Goal: Information Seeking & Learning: Compare options

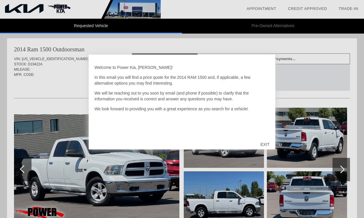
click at [216, 189] on div at bounding box center [182, 109] width 364 height 218
click at [263, 143] on div "EXIT" at bounding box center [265, 144] width 21 height 17
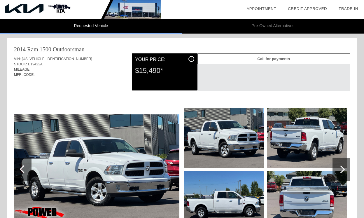
click at [343, 172] on div at bounding box center [340, 169] width 17 height 23
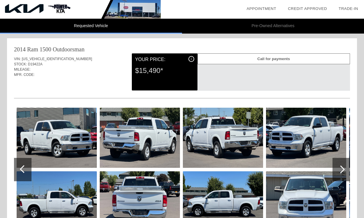
click at [343, 172] on div at bounding box center [340, 169] width 17 height 23
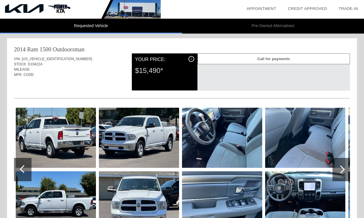
click at [343, 172] on div at bounding box center [340, 169] width 17 height 23
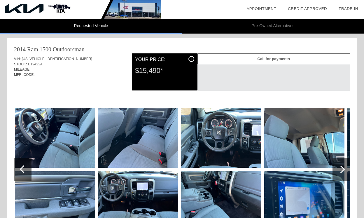
click at [343, 172] on div at bounding box center [340, 169] width 17 height 23
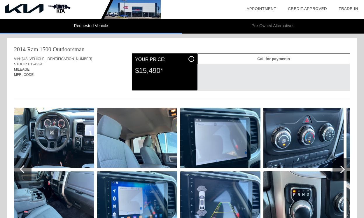
click at [343, 172] on div at bounding box center [340, 169] width 17 height 23
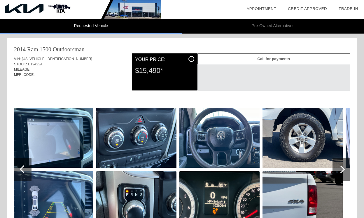
click at [343, 172] on div at bounding box center [340, 169] width 17 height 23
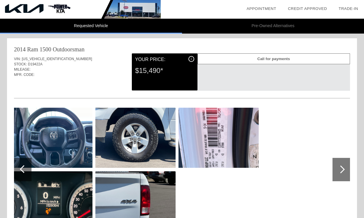
click at [343, 172] on div at bounding box center [340, 169] width 17 height 23
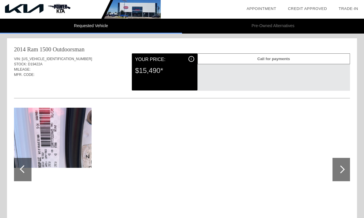
click at [343, 172] on div at bounding box center [340, 169] width 17 height 23
click at [20, 169] on div at bounding box center [22, 169] width 17 height 23
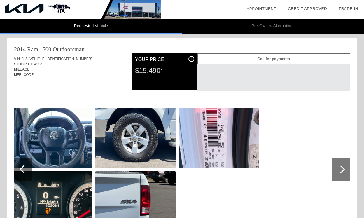
click at [20, 169] on div at bounding box center [22, 169] width 17 height 23
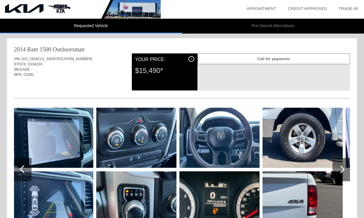
click at [20, 169] on div at bounding box center [22, 169] width 17 height 23
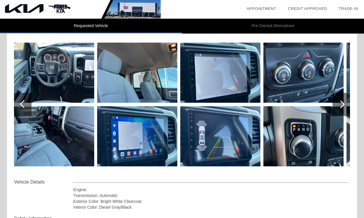
scroll to position [64, 0]
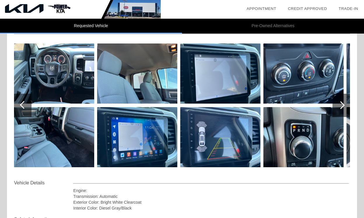
click at [24, 106] on div at bounding box center [24, 105] width 8 height 8
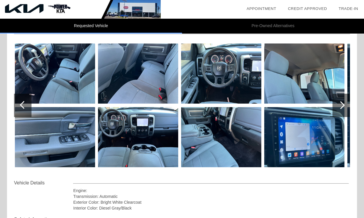
click at [24, 106] on div at bounding box center [24, 105] width 8 height 8
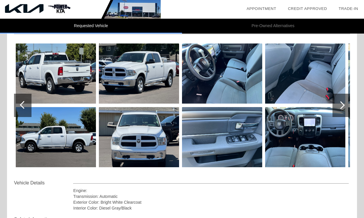
click at [284, 94] on img at bounding box center [305, 73] width 80 height 60
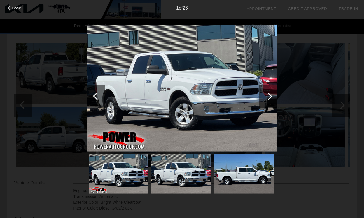
click at [265, 98] on div at bounding box center [267, 96] width 17 height 23
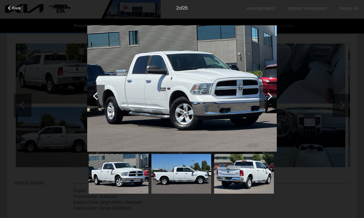
click at [265, 98] on div at bounding box center [267, 96] width 17 height 23
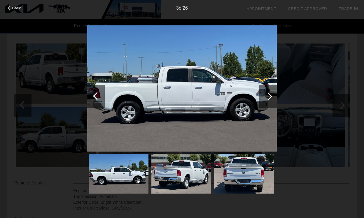
click at [265, 98] on div at bounding box center [267, 96] width 17 height 23
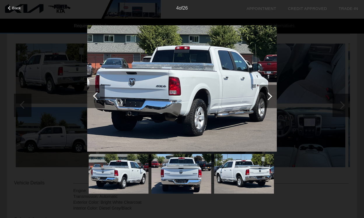
click at [265, 98] on div at bounding box center [267, 96] width 17 height 23
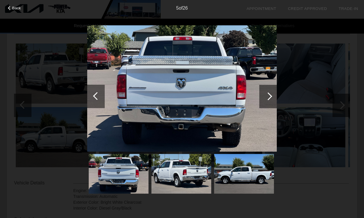
click at [265, 98] on div at bounding box center [267, 96] width 17 height 23
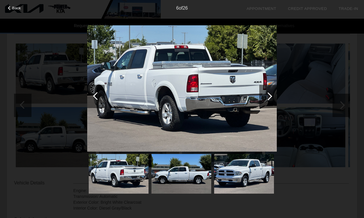
click at [265, 98] on div at bounding box center [267, 96] width 17 height 23
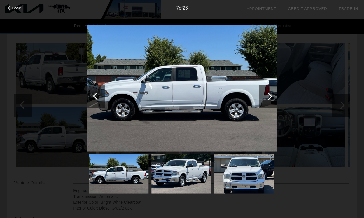
click at [264, 98] on div at bounding box center [267, 96] width 17 height 23
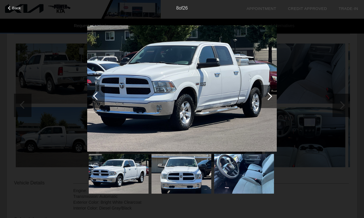
click at [264, 98] on div at bounding box center [267, 96] width 17 height 23
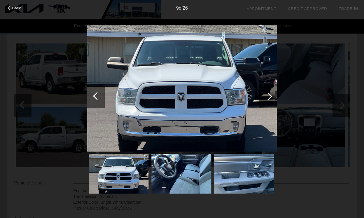
click at [264, 98] on div at bounding box center [267, 96] width 17 height 23
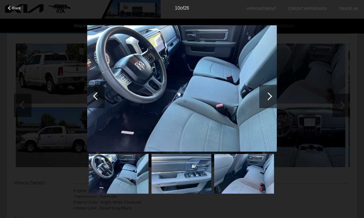
click at [264, 98] on div at bounding box center [267, 96] width 17 height 23
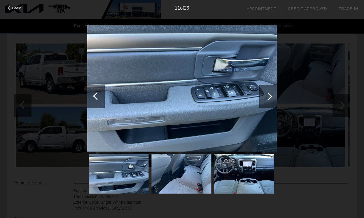
click at [264, 98] on div at bounding box center [267, 96] width 17 height 23
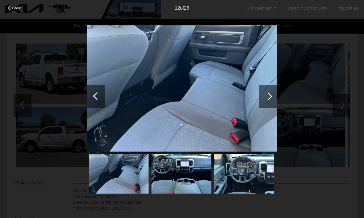
click at [264, 98] on div at bounding box center [267, 96] width 17 height 23
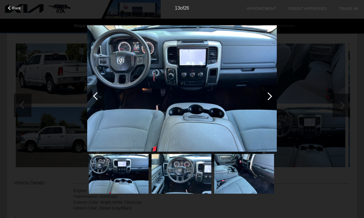
click at [93, 95] on div at bounding box center [95, 96] width 17 height 23
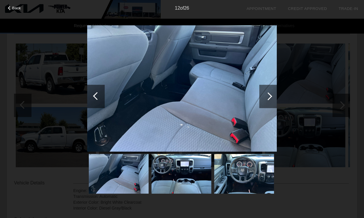
click at [266, 99] on div at bounding box center [267, 96] width 17 height 23
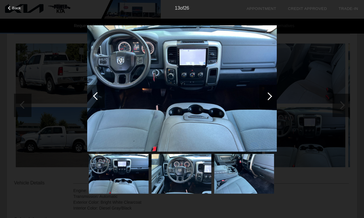
click at [266, 99] on div at bounding box center [267, 96] width 17 height 23
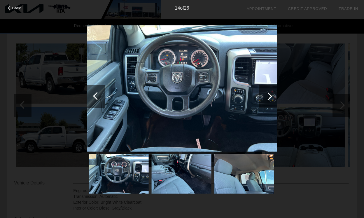
click at [266, 99] on div at bounding box center [267, 96] width 17 height 23
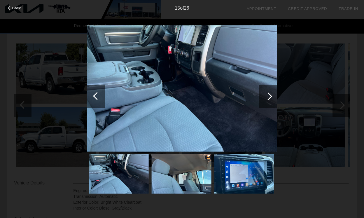
click at [266, 99] on div at bounding box center [267, 96] width 17 height 23
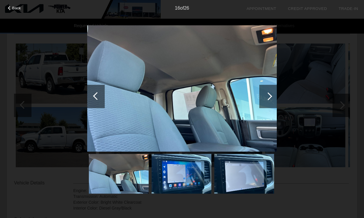
click at [266, 99] on div at bounding box center [267, 96] width 17 height 23
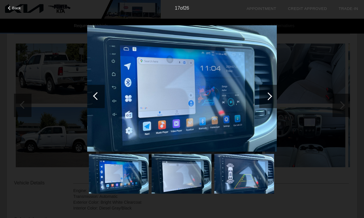
click at [266, 99] on div at bounding box center [267, 96] width 17 height 23
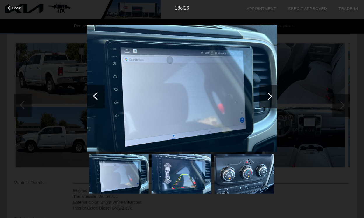
click at [266, 99] on div at bounding box center [267, 96] width 17 height 23
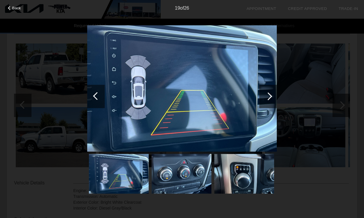
click at [323, 154] on div "Back 19 of 26" at bounding box center [182, 109] width 364 height 218
click at [12, 9] on div "Back" at bounding box center [14, 7] width 29 height 3
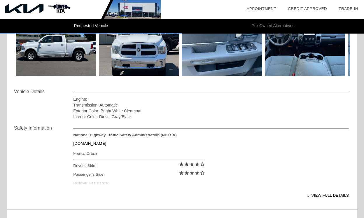
scroll to position [0, 0]
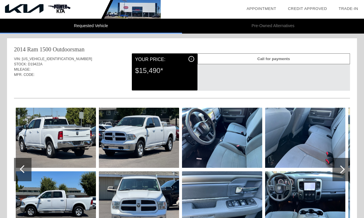
click at [262, 58] on div "Call for payments" at bounding box center [273, 58] width 153 height 11
click at [192, 58] on div "i" at bounding box center [191, 59] width 6 height 6
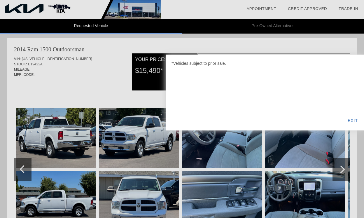
click at [358, 120] on div "EXIT" at bounding box center [353, 121] width 22 height 20
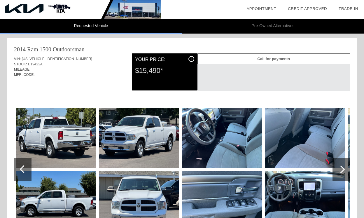
click at [254, 27] on li "Pre-Owned Alternatives" at bounding box center [273, 26] width 182 height 15
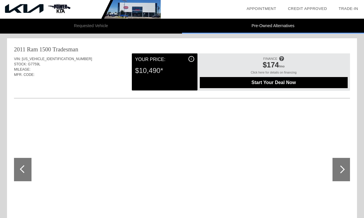
scroll to position [1, 0]
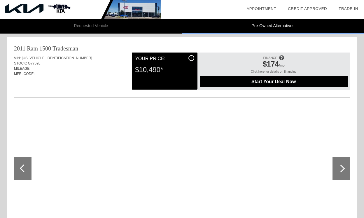
click at [29, 67] on span "MILEAGE:" at bounding box center [22, 68] width 17 height 4
click at [64, 48] on div "Tradesman" at bounding box center [65, 48] width 26 height 8
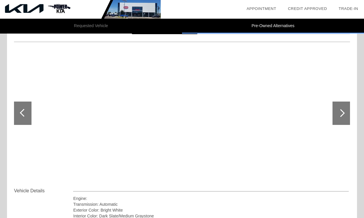
scroll to position [68, 0]
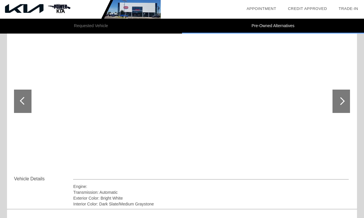
click at [340, 109] on div at bounding box center [340, 101] width 17 height 23
click at [340, 104] on div at bounding box center [340, 101] width 17 height 23
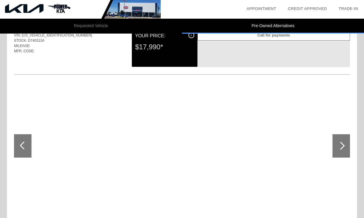
scroll to position [293, 0]
click at [344, 142] on div at bounding box center [340, 145] width 17 height 23
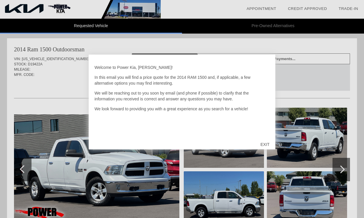
click at [268, 141] on div "EXIT" at bounding box center [265, 144] width 21 height 17
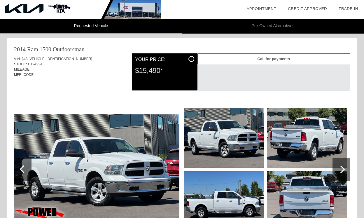
click at [265, 21] on li "Pre-Owned Alternatives" at bounding box center [273, 26] width 182 height 15
